Goal: Information Seeking & Learning: Learn about a topic

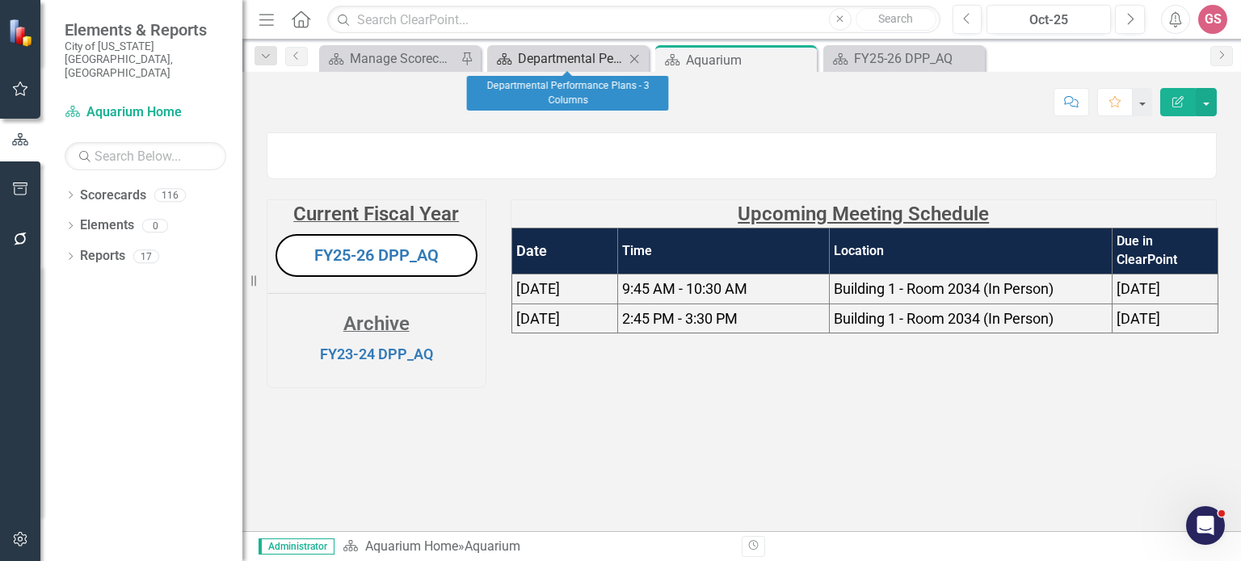
click at [560, 57] on div "Departmental Performance Plans - 3 Columns" at bounding box center [571, 58] width 107 height 20
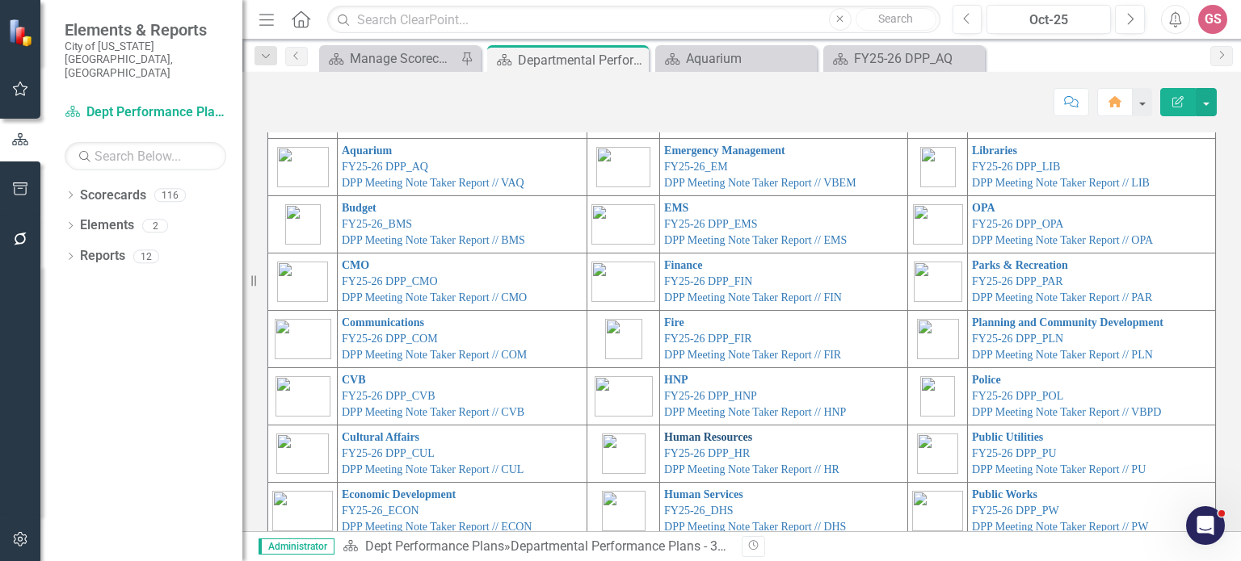
scroll to position [81, 0]
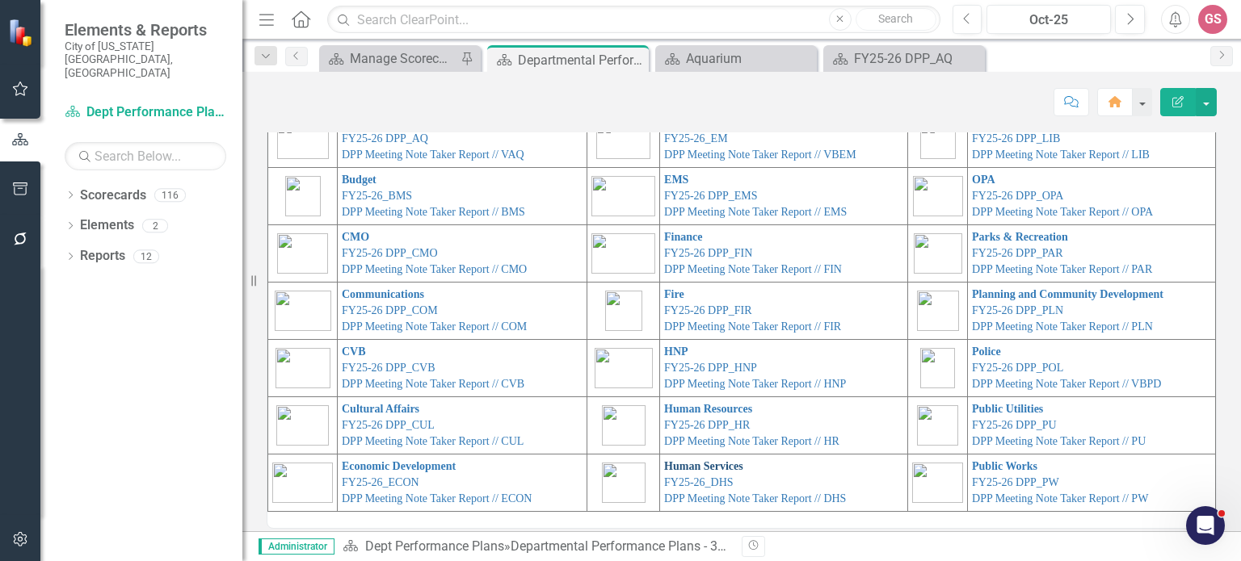
click at [670, 464] on link "Human Services" at bounding box center [703, 466] width 79 height 12
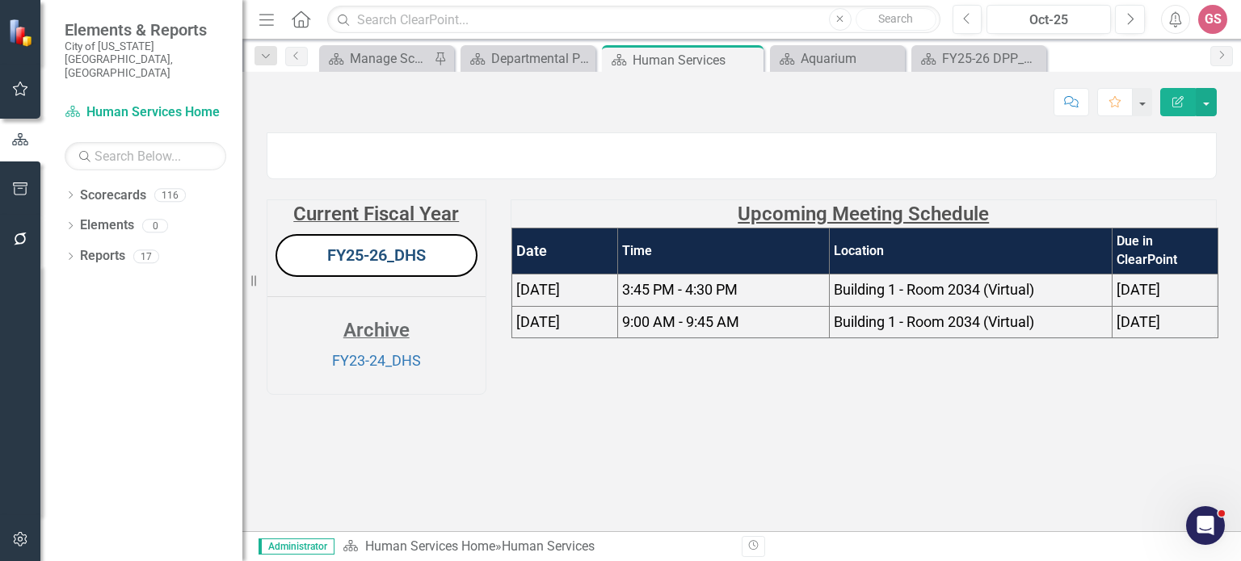
click at [393, 265] on link "FY25-26_DHS" at bounding box center [376, 255] width 99 height 19
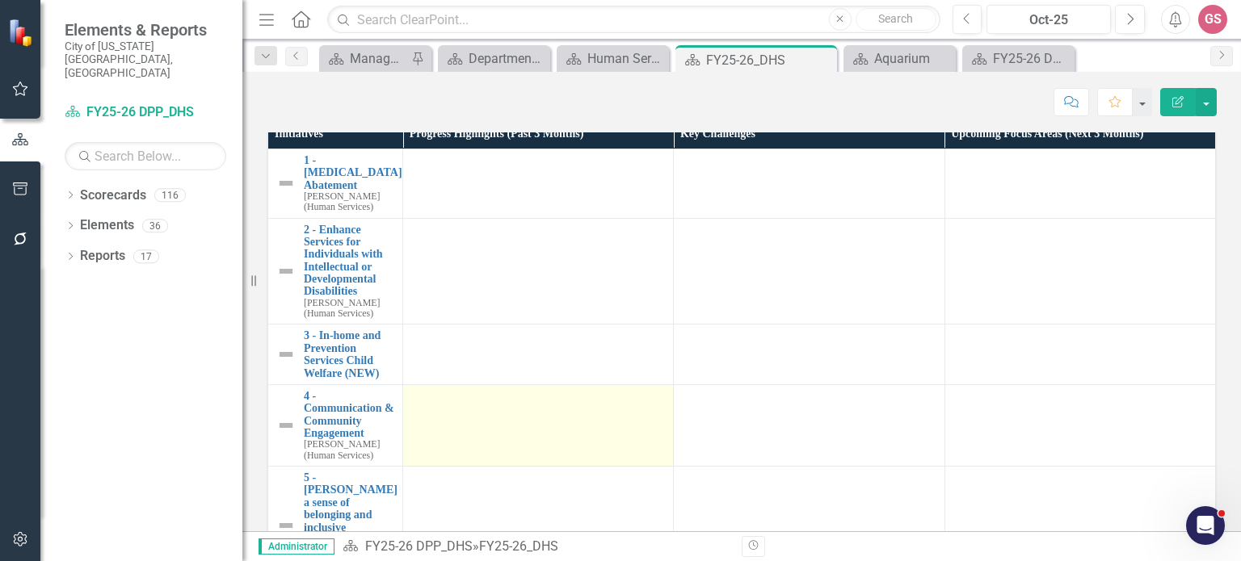
scroll to position [1292, 0]
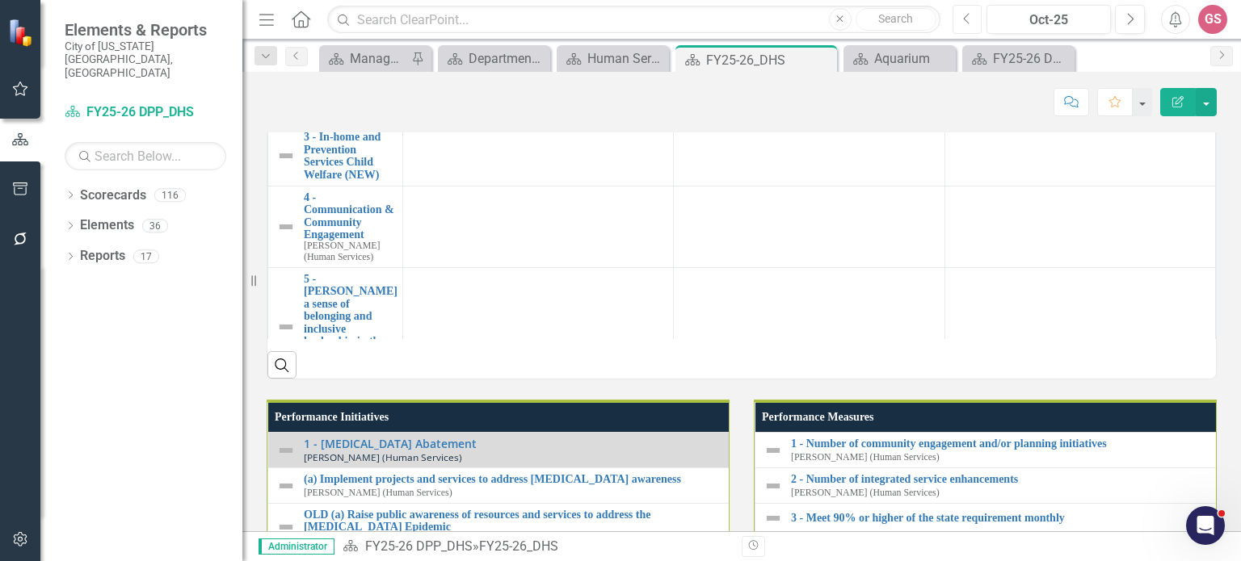
click at [972, 17] on button "Previous" at bounding box center [967, 19] width 30 height 29
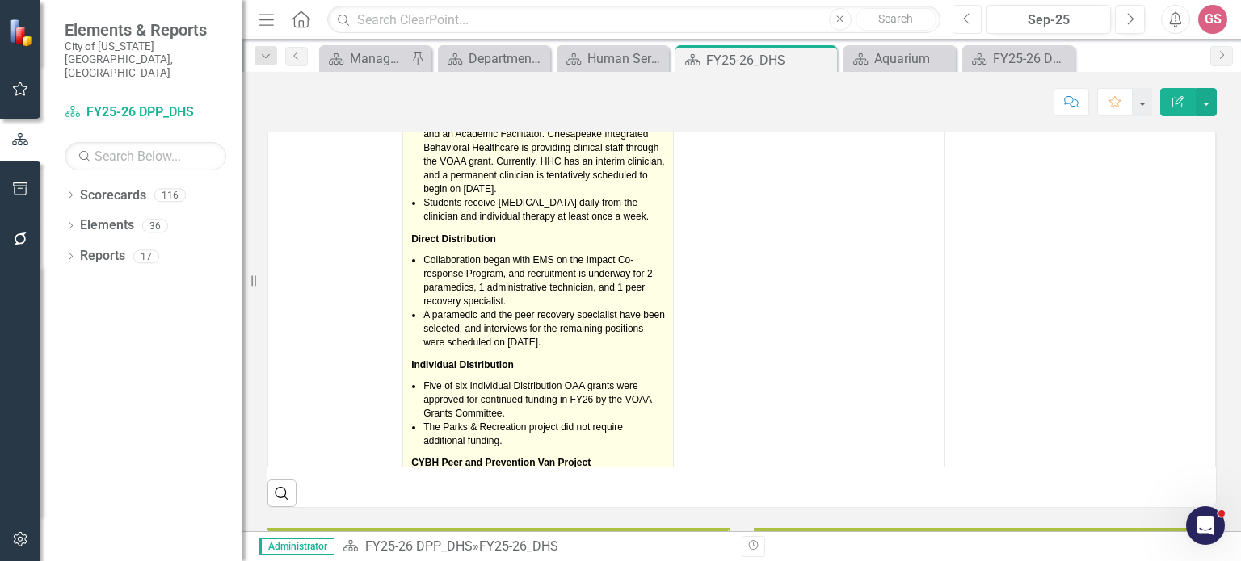
scroll to position [81, 0]
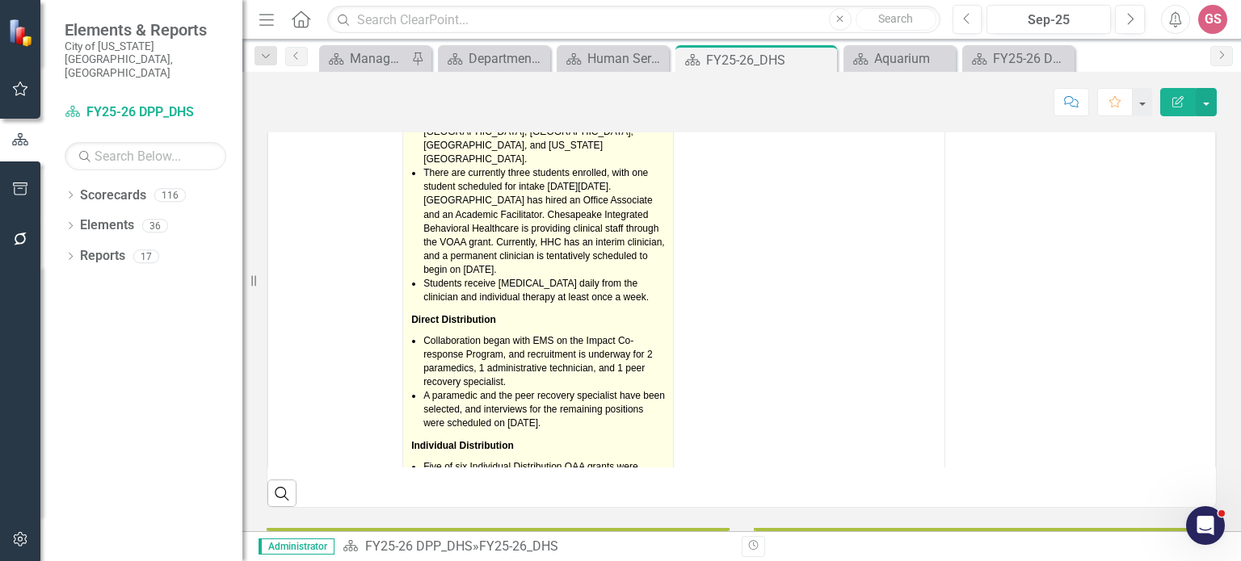
drag, startPoint x: 495, startPoint y: 364, endPoint x: 414, endPoint y: 354, distance: 81.4
click at [522, 166] on li "The MOU for this project between DHS and VBCPS was completed on [DATE]. The [GE…" at bounding box center [543, 104] width 241 height 124
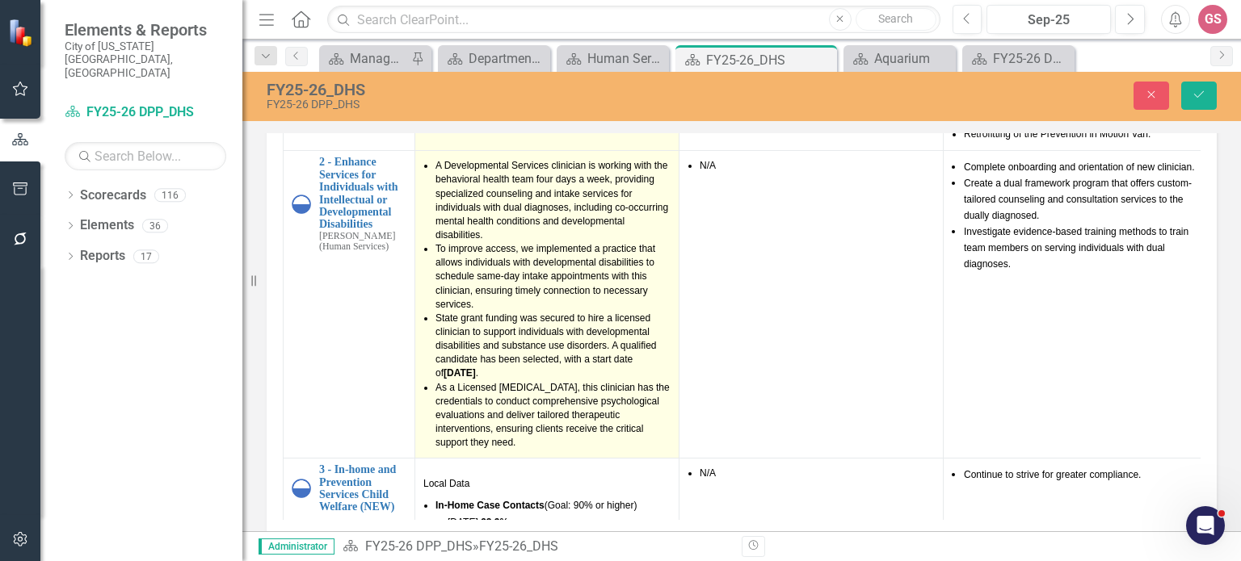
type textarea "<p><span style="font-size: 12px; font-family: arial, helvetica, sans-serif; col…"
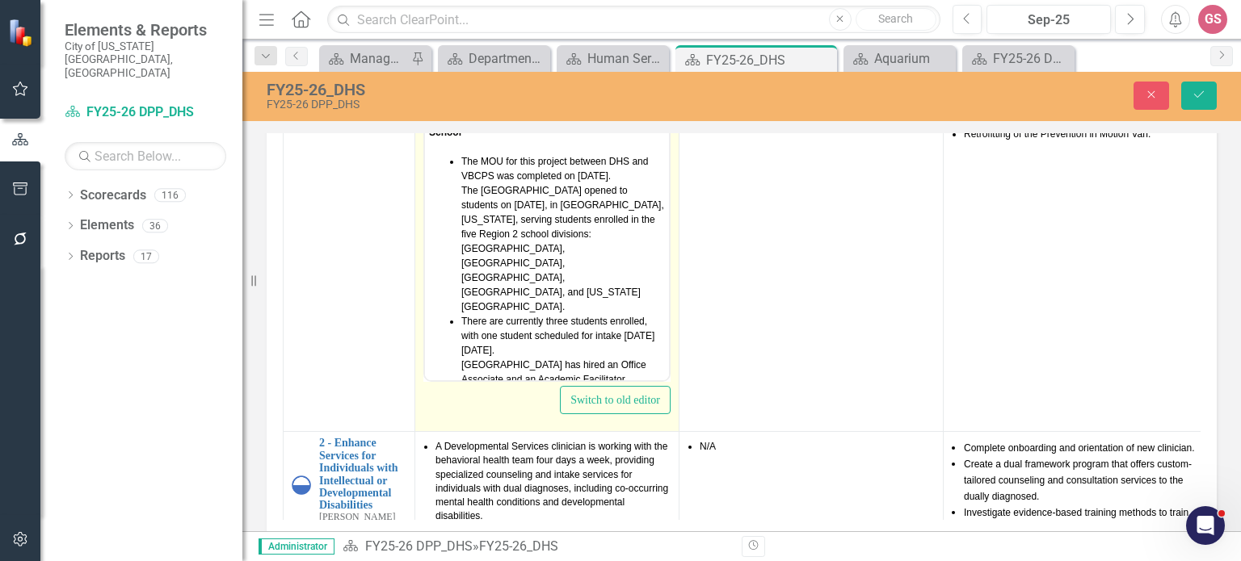
scroll to position [0, 0]
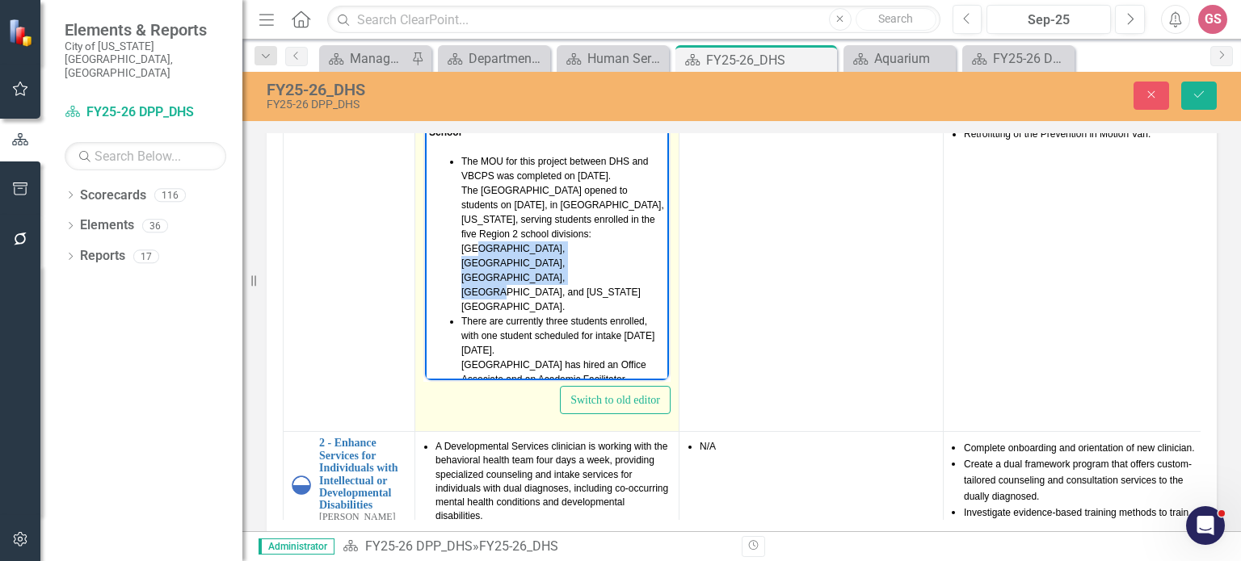
drag, startPoint x: 576, startPoint y: 232, endPoint x: 627, endPoint y: 258, distance: 57.4
click at [627, 258] on li "The MOU for this project between DHS and VBCPS was completed on [DATE]. The [GE…" at bounding box center [563, 234] width 204 height 160
copy span "[GEOGRAPHIC_DATA], [GEOGRAPHIC_DATA], [GEOGRAPHIC_DATA], [GEOGRAPHIC_DATA], and…"
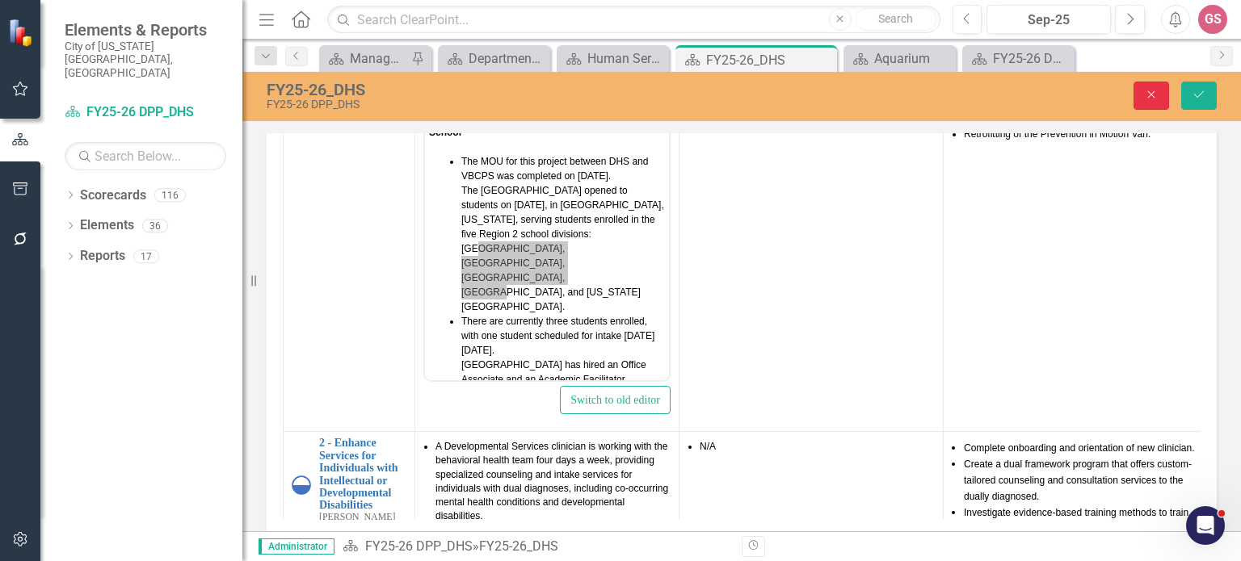
click at [1147, 93] on icon "Close" at bounding box center [1151, 94] width 15 height 11
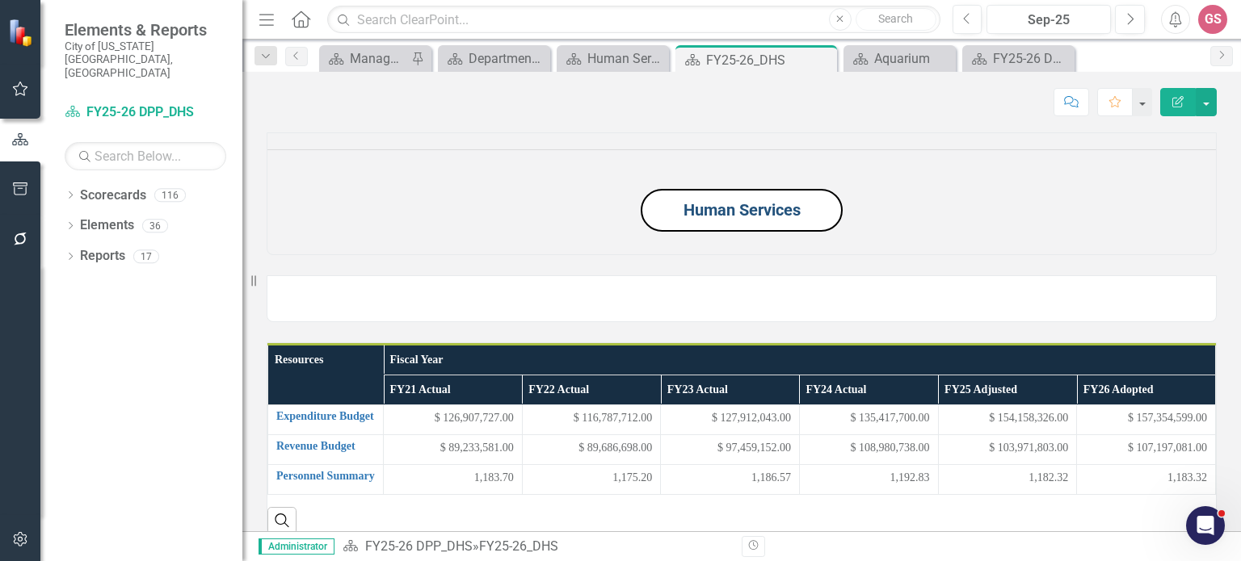
click at [721, 220] on link "Human Services" at bounding box center [741, 209] width 117 height 19
